Goal: Navigation & Orientation: Find specific page/section

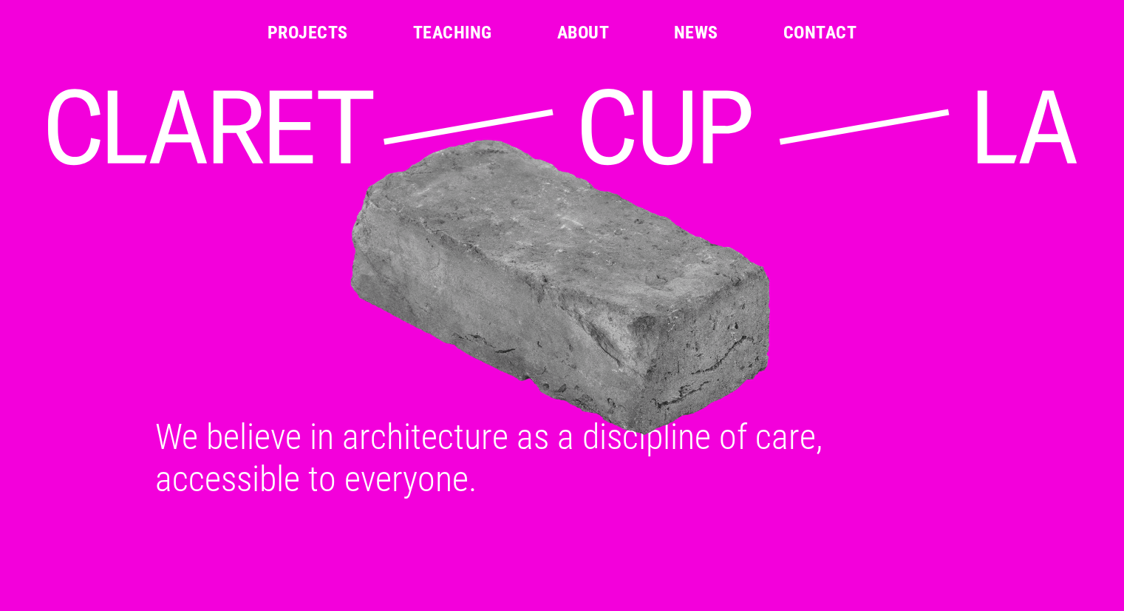
click at [642, 307] on img at bounding box center [561, 287] width 1041 height 305
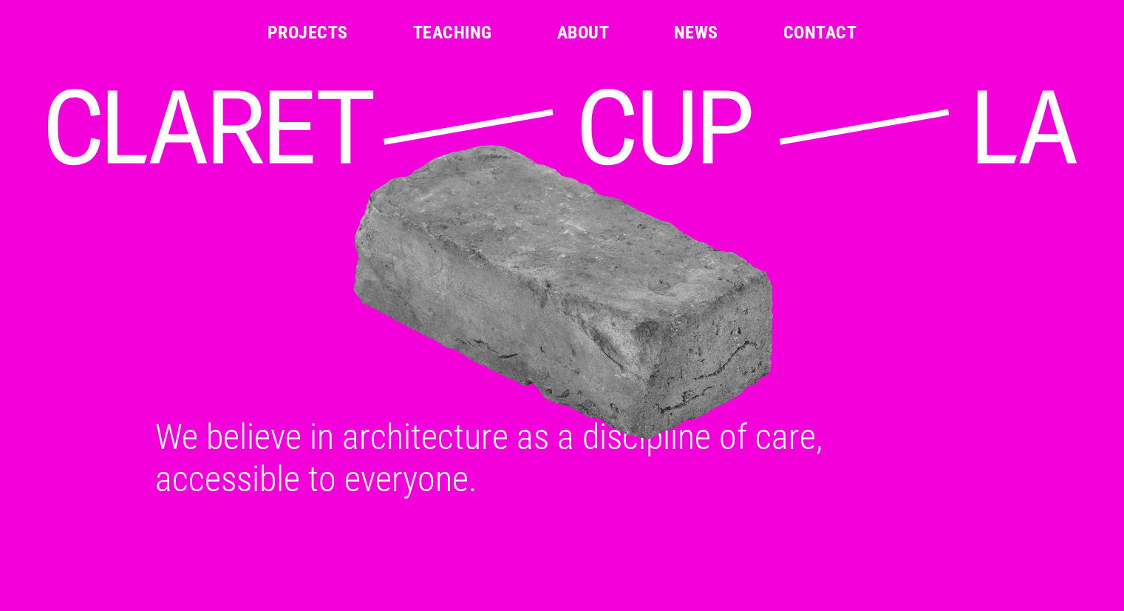
click at [319, 29] on link "Projects" at bounding box center [308, 33] width 81 height 18
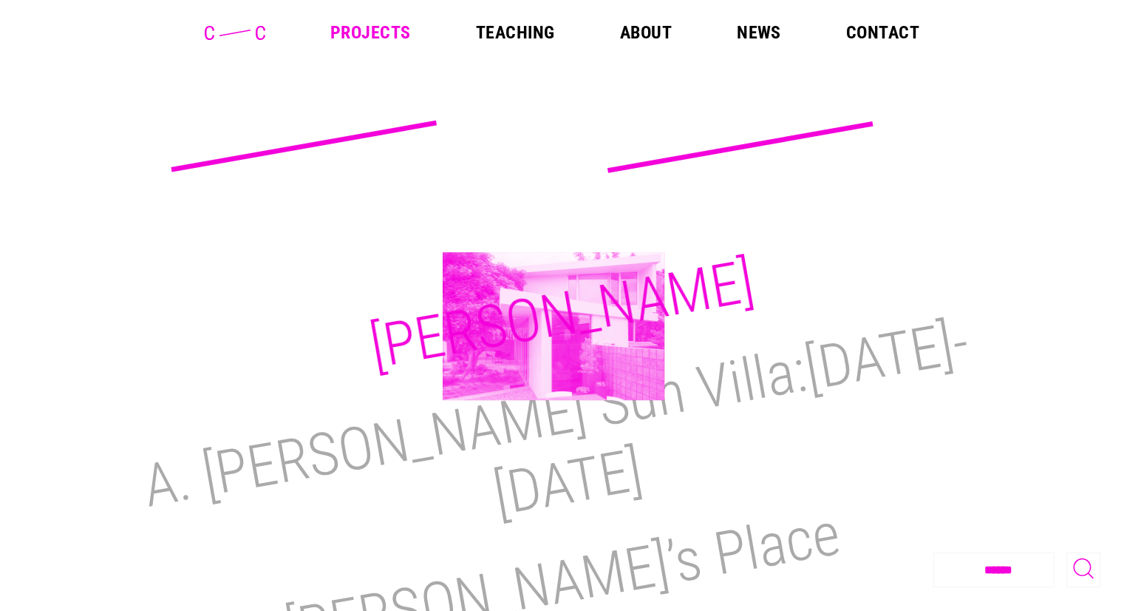
click at [554, 326] on h2 "M.H. Lair" at bounding box center [562, 314] width 394 height 136
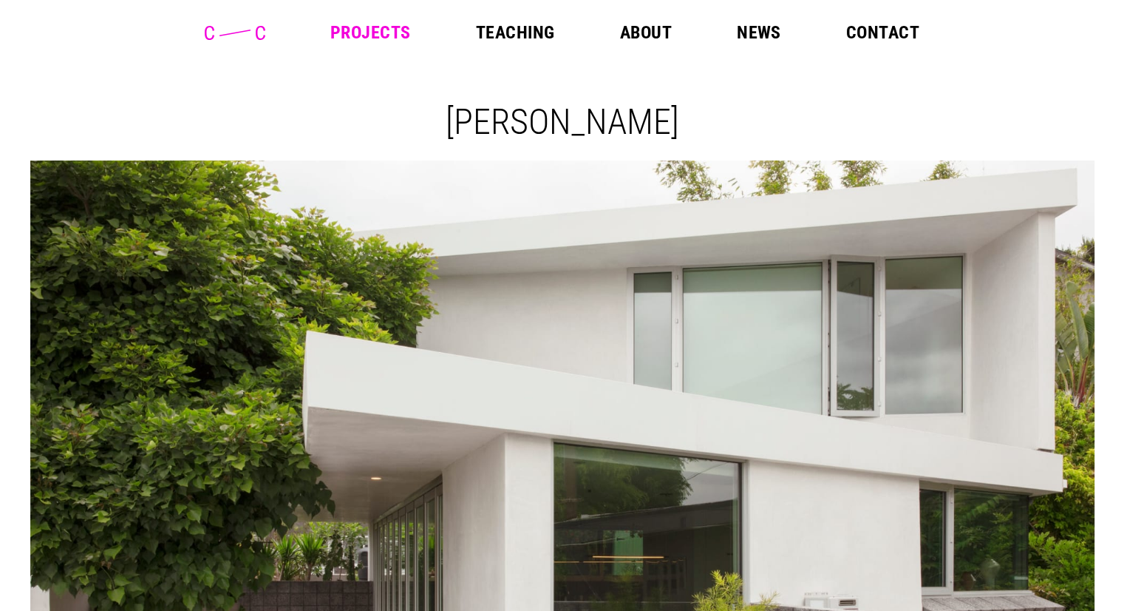
click at [361, 26] on link "Projects" at bounding box center [370, 33] width 81 height 18
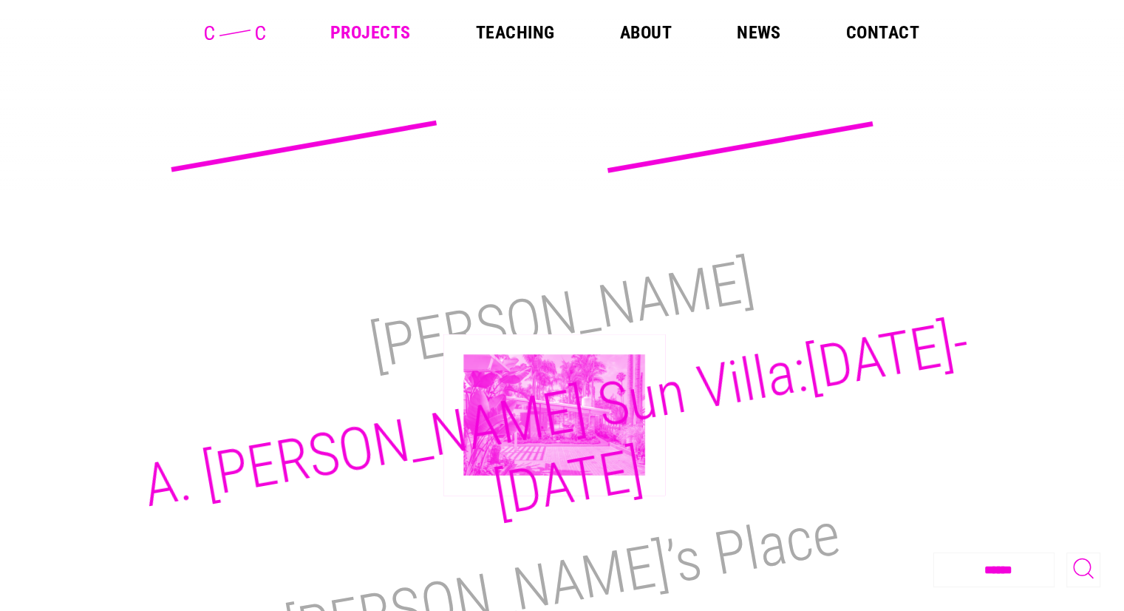
click at [554, 415] on h2 "A. [PERSON_NAME] Sun Villa:[DATE]-[DATE]" at bounding box center [556, 418] width 836 height 222
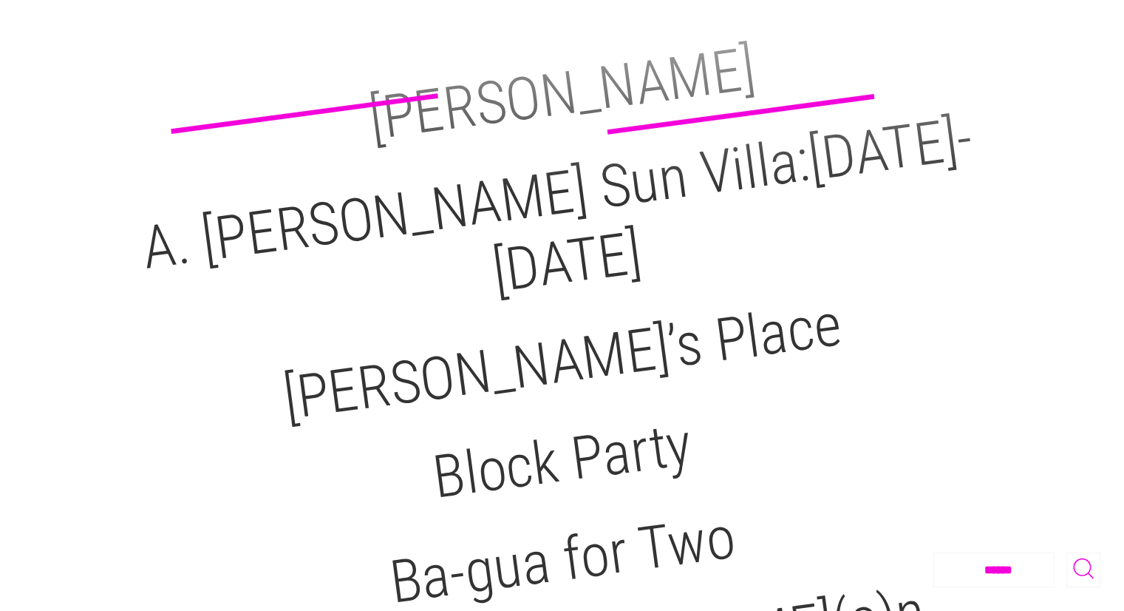
scroll to position [305, 0]
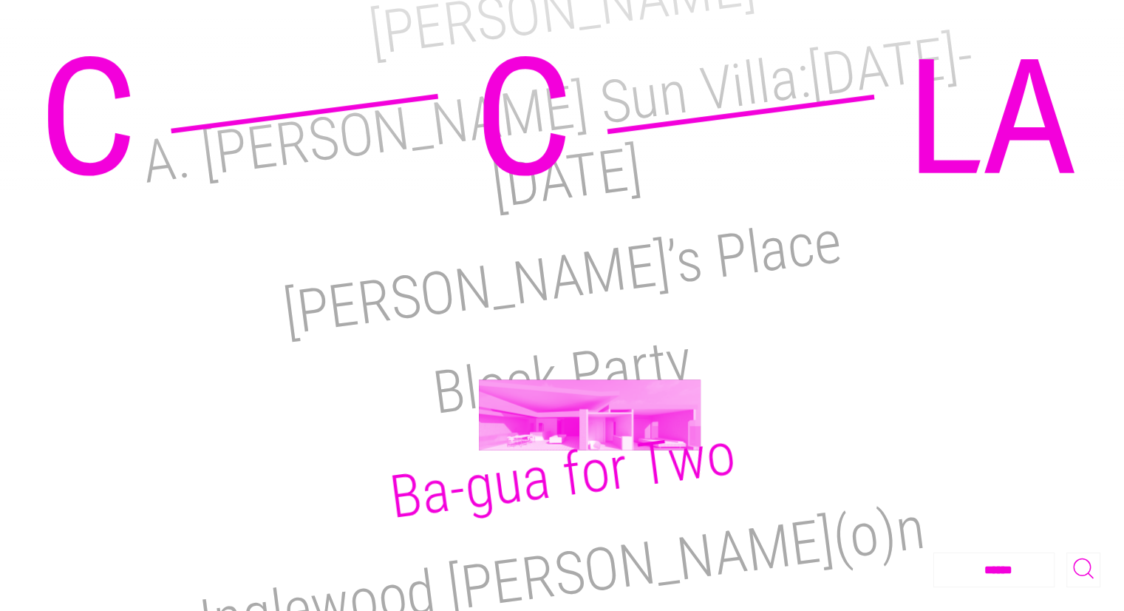
click at [590, 418] on h2 "Ba-gua for Two" at bounding box center [561, 475] width 353 height 114
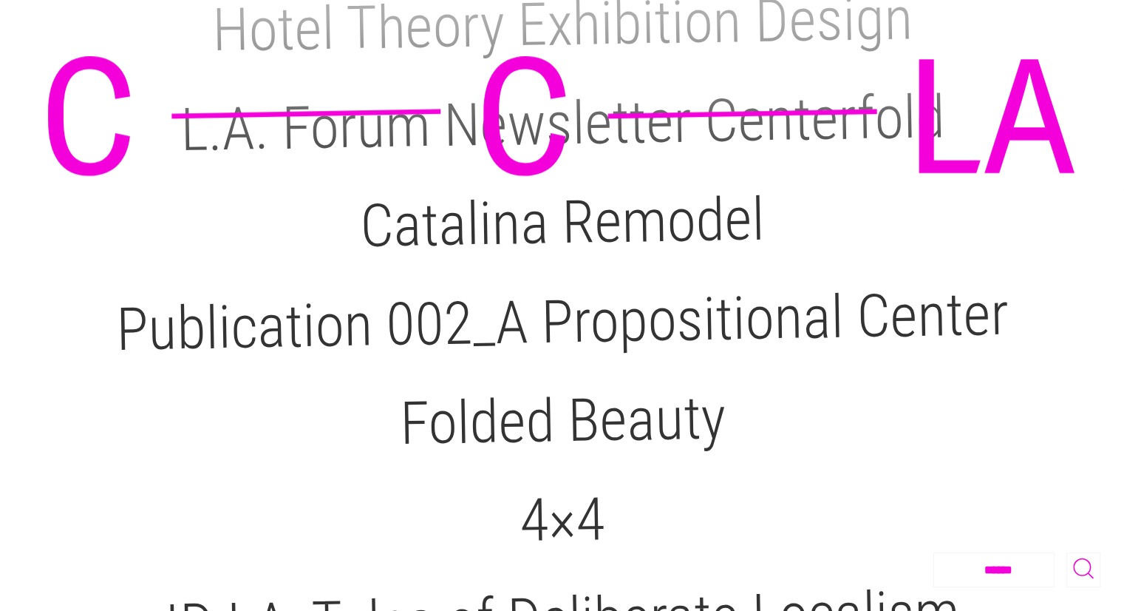
scroll to position [1059, 0]
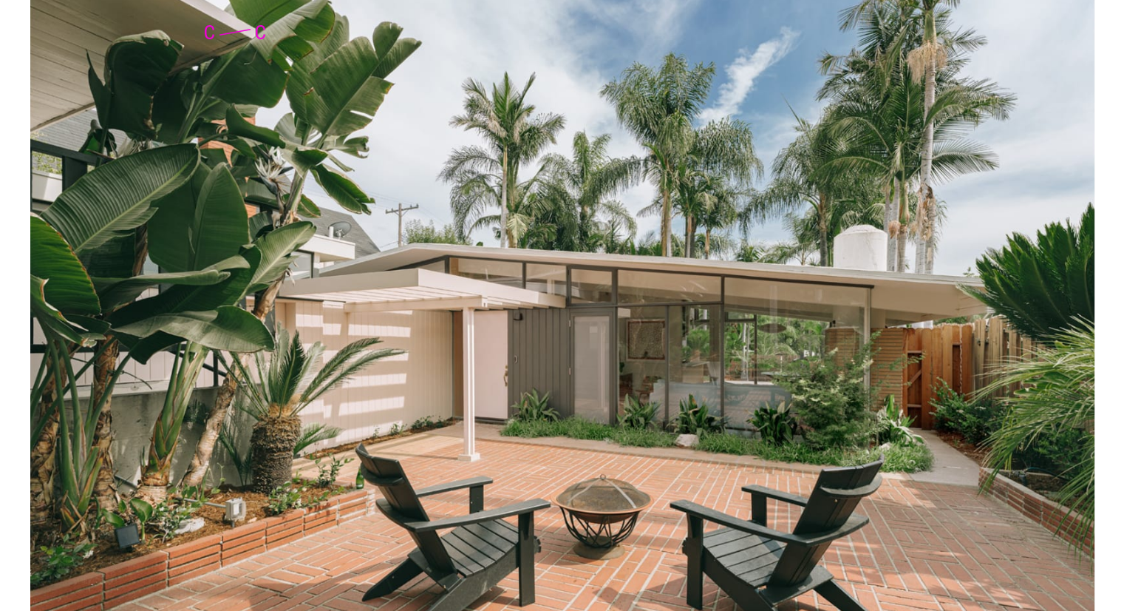
scroll to position [1230, 0]
